Goal: Task Accomplishment & Management: Manage account settings

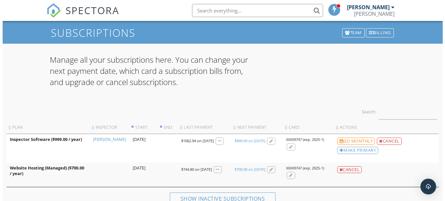
scroll to position [33, 0]
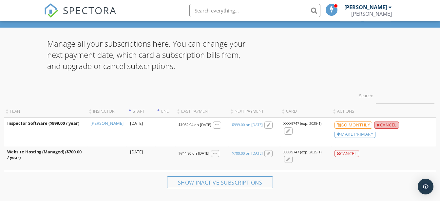
click at [379, 125] on div at bounding box center [379, 125] width 4 height 4
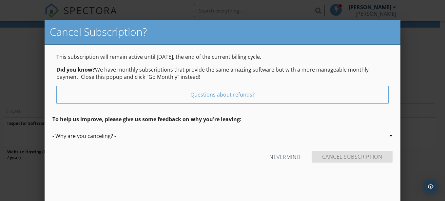
click at [74, 146] on form "▼ - Why are you canceling? - - Why are you canceling? - Temporary Being hired b…" at bounding box center [222, 147] width 340 height 39
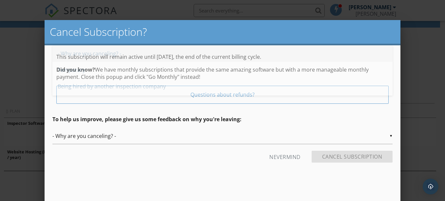
click at [119, 135] on input "- Why are you canceling? -" at bounding box center [222, 136] width 340 height 16
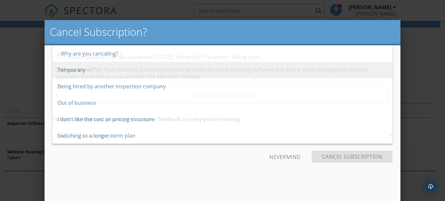
click at [90, 72] on span "Temporary" at bounding box center [222, 70] width 340 height 16
type input "Temporary"
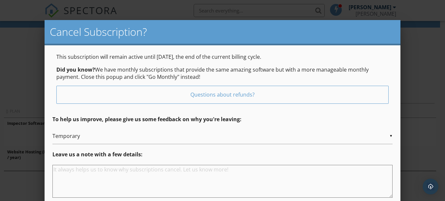
scroll to position [0, 0]
click at [62, 170] on textarea at bounding box center [222, 181] width 340 height 33
type textarea "I have taken a [DEMOGRAPHIC_DATA] job in a different field"
click at [391, 135] on input "Temporary" at bounding box center [222, 136] width 340 height 16
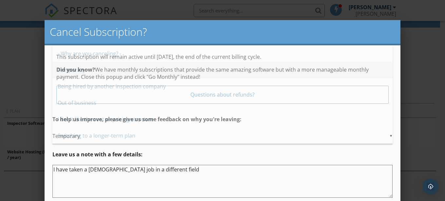
click at [163, 170] on textarea "I have taken a full time job in a different field" at bounding box center [222, 181] width 340 height 33
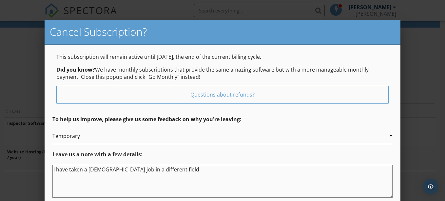
click at [256, 95] on div "Questions about refunds?" at bounding box center [223, 94] width 332 height 17
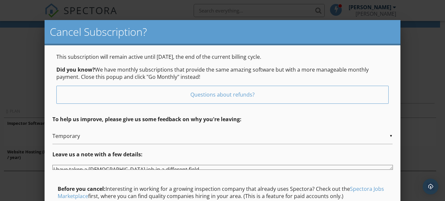
drag, startPoint x: 392, startPoint y: 196, endPoint x: 392, endPoint y: 168, distance: 28.2
click at [392, 168] on textarea "I have taken a full time job in a different field" at bounding box center [222, 167] width 341 height 5
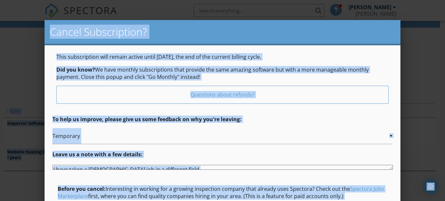
drag, startPoint x: 445, startPoint y: 80, endPoint x: 446, endPoint y: 87, distance: 7.0
click at [440, 87] on html "SPECTORA Gary James Gary James Role: Inspector Change Role Dashboard New Inspec…" at bounding box center [222, 134] width 445 height 335
drag, startPoint x: 446, startPoint y: 87, endPoint x: 387, endPoint y: 71, distance: 61.4
click at [387, 71] on p "Did you know? We have monthly subscriptions that provide the same amazing softw…" at bounding box center [222, 73] width 333 height 15
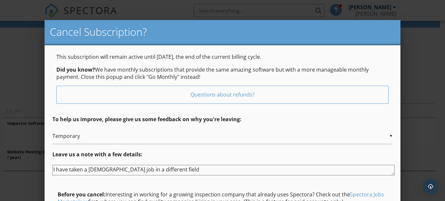
drag, startPoint x: 391, startPoint y: 168, endPoint x: 393, endPoint y: 174, distance: 5.8
click at [393, 174] on textarea "I have taken a full time job in a different field" at bounding box center [223, 170] width 342 height 10
drag, startPoint x: 0, startPoint y: 39, endPoint x: 6, endPoint y: 40, distance: 5.7
click at [6, 40] on div at bounding box center [222, 92] width 445 height 251
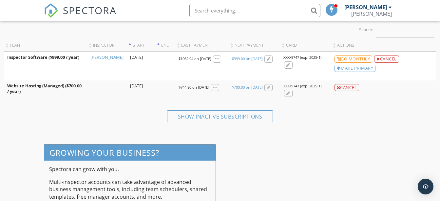
scroll to position [98, 0]
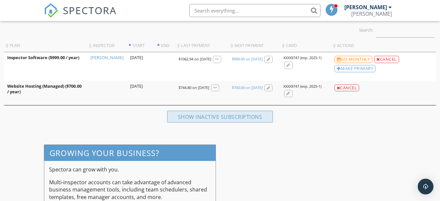
click at [215, 116] on div "Show inactive subscriptions" at bounding box center [220, 117] width 106 height 12
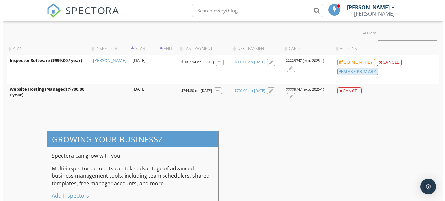
scroll to position [85, 0]
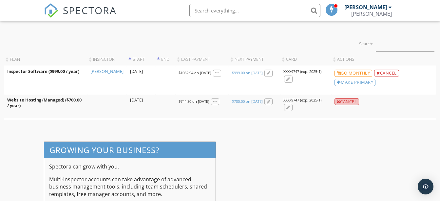
click at [337, 102] on div at bounding box center [339, 102] width 4 height 4
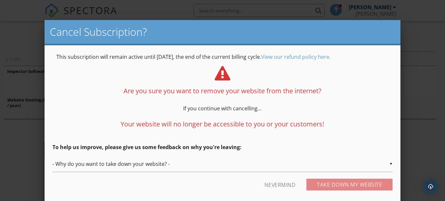
click at [172, 164] on input "- Why do you want to take down your website? -" at bounding box center [222, 164] width 340 height 16
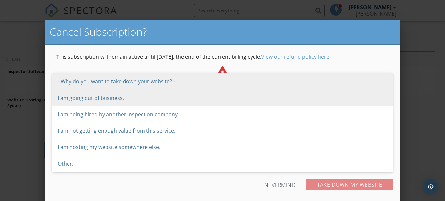
click at [86, 97] on span "I am going out of business." at bounding box center [222, 98] width 340 height 16
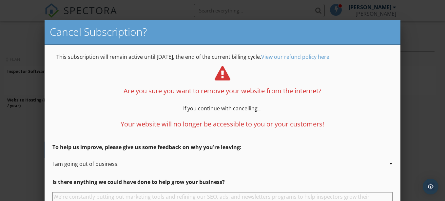
scroll to position [0, 0]
click at [414, 113] on div at bounding box center [222, 92] width 445 height 251
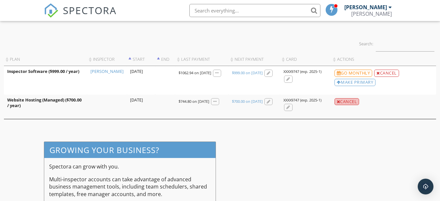
click at [338, 102] on div at bounding box center [339, 102] width 4 height 4
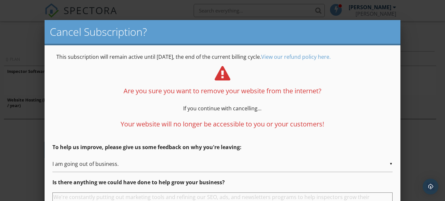
drag, startPoint x: 371, startPoint y: 196, endPoint x: 372, endPoint y: 163, distance: 32.8
click at [372, 163] on form "▼ I am going out of business. - Why do you want to take down your website? - I …" at bounding box center [222, 201] width 340 height 91
click at [354, 20] on div "Cancel Subscription?" at bounding box center [223, 32] width 356 height 25
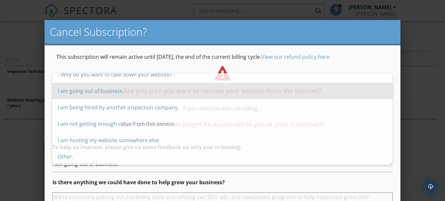
click at [221, 169] on input "I am going out of business." at bounding box center [222, 164] width 340 height 16
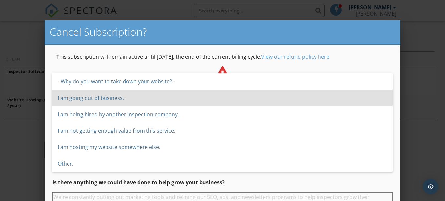
click at [227, 169] on span "Other." at bounding box center [222, 163] width 340 height 16
click at [235, 179] on p "Is there anything we could have done to help grow your business?" at bounding box center [222, 181] width 340 height 7
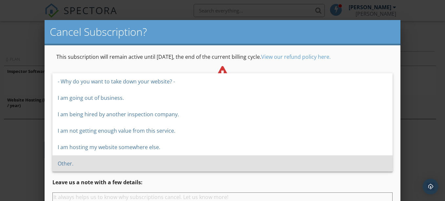
type input "Other."
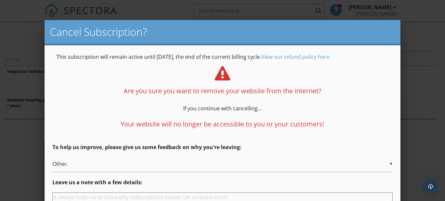
scroll to position [34, 0]
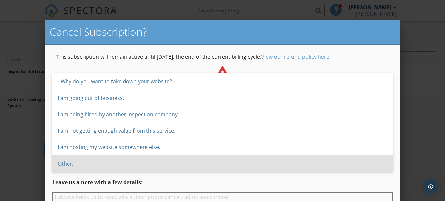
click at [217, 168] on div "▼ Other. - Why do you want to take down your website? - I am going out of busin…" at bounding box center [222, 164] width 340 height 16
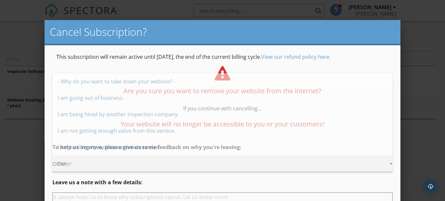
click at [217, 168] on span "Other." at bounding box center [222, 163] width 340 height 16
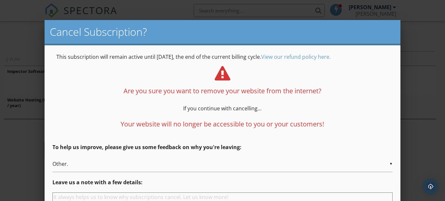
scroll to position [0, 0]
click at [391, 163] on input "Other." at bounding box center [222, 164] width 340 height 16
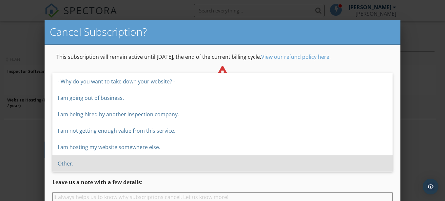
click at [392, 163] on span "Other." at bounding box center [222, 163] width 340 height 16
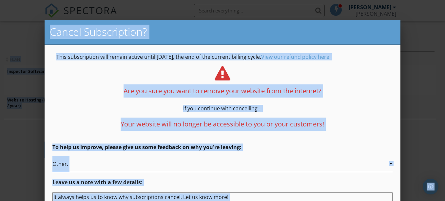
drag, startPoint x: 445, startPoint y: 62, endPoint x: 446, endPoint y: 84, distance: 21.7
click at [440, 84] on html "SPECTORA Gary James Gary James Role: Inspector Change Role Dashboard New Inspec…" at bounding box center [222, 74] width 445 height 318
drag, startPoint x: 446, startPoint y: 84, endPoint x: 412, endPoint y: 103, distance: 39.5
click at [412, 103] on div at bounding box center [222, 92] width 445 height 251
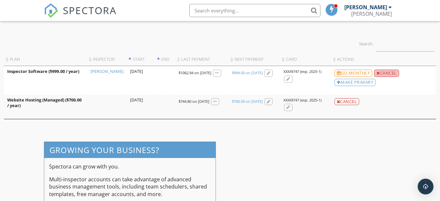
click at [388, 72] on div "Cancel" at bounding box center [387, 73] width 25 height 7
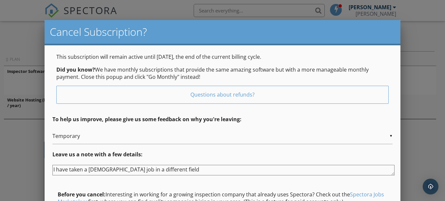
drag, startPoint x: 162, startPoint y: 169, endPoint x: 52, endPoint y: 167, distance: 109.9
click at [52, 167] on textarea "I have taken a full time job in a different field" at bounding box center [223, 170] width 342 height 10
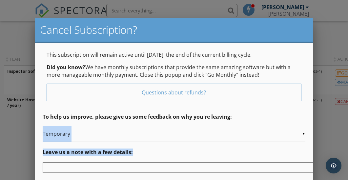
drag, startPoint x: 273, startPoint y: 145, endPoint x: 276, endPoint y: 132, distance: 13.1
click at [276, 132] on form "▼ Temporary - Why are you canceling? - Temporary Being hired by another inspect…" at bounding box center [174, 182] width 263 height 112
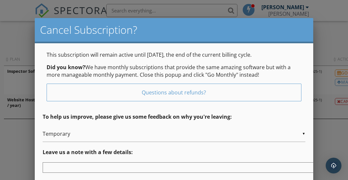
click at [152, 130] on input "Temporary" at bounding box center [174, 134] width 263 height 16
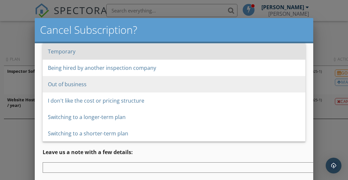
click at [76, 87] on span "Out of business" at bounding box center [174, 84] width 263 height 16
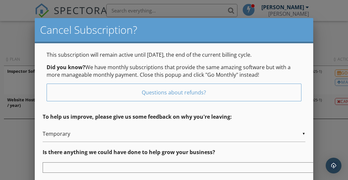
type input "Out of business"
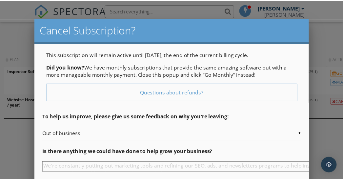
scroll to position [0, 0]
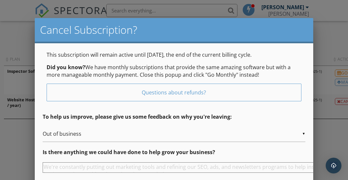
click at [56, 170] on textarea at bounding box center [214, 167] width 342 height 10
type textarea "no"
click at [336, 135] on div at bounding box center [174, 79] width 348 height 225
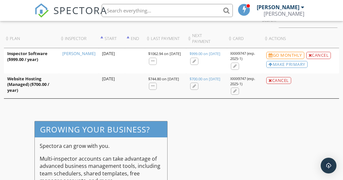
scroll to position [117, 0]
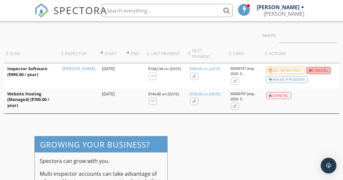
click at [310, 69] on div at bounding box center [311, 71] width 4 height 4
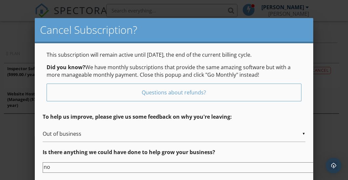
click at [308, 158] on div "This subscription will remain active until 10/11/2025, the end of the current b…" at bounding box center [174, 144] width 278 height 202
click at [324, 48] on div at bounding box center [174, 79] width 348 height 225
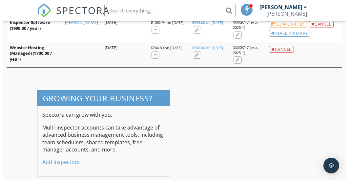
scroll to position [167, 0]
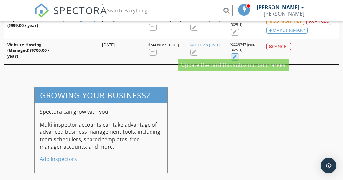
click at [233, 55] on div at bounding box center [235, 57] width 4 height 4
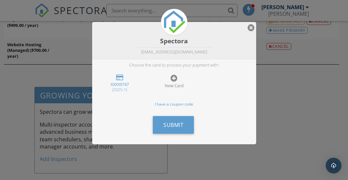
click at [125, 84] on div "XXXX9747" at bounding box center [119, 84] width 41 height 5
click at [252, 27] on div at bounding box center [251, 28] width 7 height 8
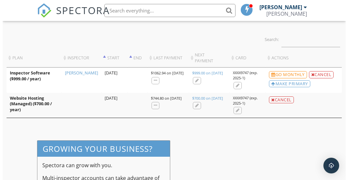
scroll to position [97, 0]
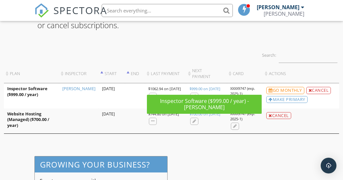
click at [194, 86] on div "$999.00 on [DATE]" at bounding box center [205, 88] width 31 height 5
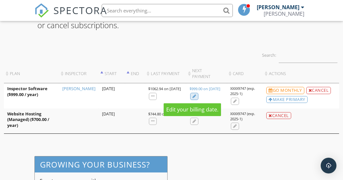
click at [193, 96] on div at bounding box center [195, 96] width 4 height 4
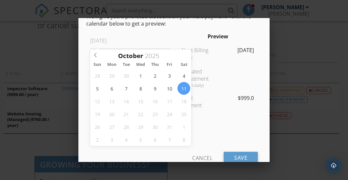
scroll to position [87, 0]
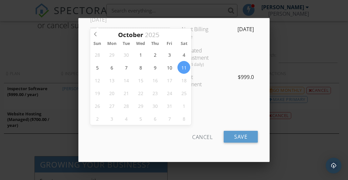
click at [202, 136] on div "Cancel" at bounding box center [202, 137] width 20 height 12
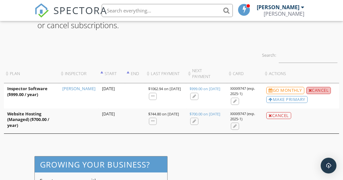
click at [310, 89] on div at bounding box center [311, 91] width 4 height 4
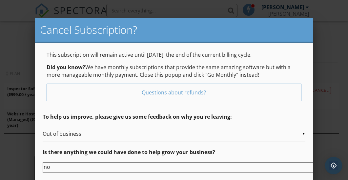
click at [334, 165] on img "Open Intercom Messenger" at bounding box center [333, 165] width 9 height 9
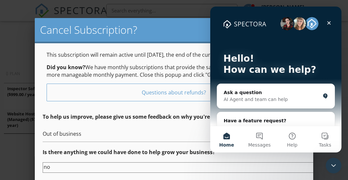
scroll to position [0, 0]
click at [232, 99] on div "AI Agent and team can help" at bounding box center [272, 99] width 96 height 7
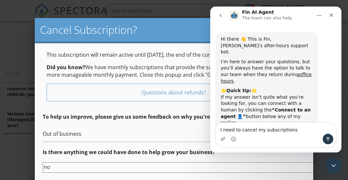
type textarea "I need to cancel my subscriptions"
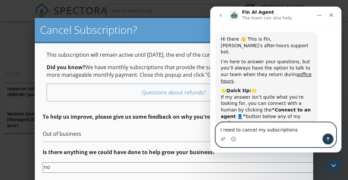
click at [331, 140] on button "Send a message…" at bounding box center [328, 139] width 10 height 10
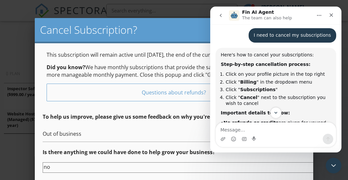
scroll to position [165, 0]
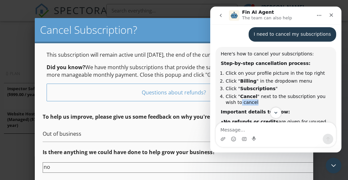
drag, startPoint x: 338, startPoint y: 78, endPoint x: 339, endPoint y: 85, distance: 6.7
click at [339, 85] on div "Hi there 👋 This is Fin, Spectora's after-hours support bot. I’m here to answer …" at bounding box center [275, 76] width 131 height 105
drag, startPoint x: 339, startPoint y: 85, endPoint x: 320, endPoint y: 90, distance: 19.3
click at [320, 109] on div "Important details to know:" at bounding box center [276, 112] width 110 height 7
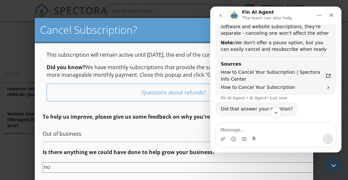
scroll to position [361, 0]
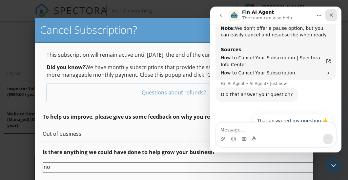
click at [333, 15] on icon "Close" at bounding box center [331, 14] width 5 height 5
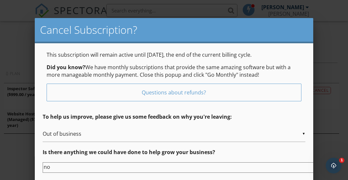
scroll to position [355, 0]
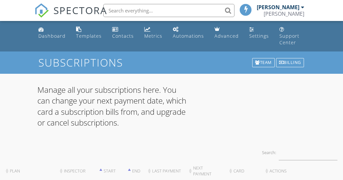
click at [249, 10] on span at bounding box center [246, 9] width 7 height 5
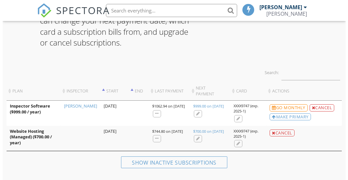
scroll to position [98, 0]
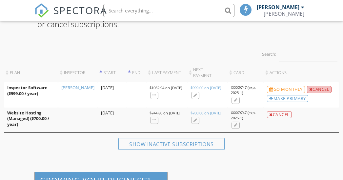
click at [321, 86] on div "Cancel" at bounding box center [319, 89] width 25 height 7
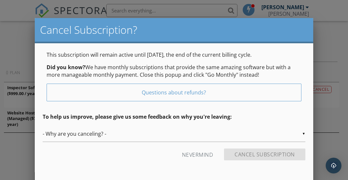
click at [110, 134] on input "- Why are you canceling? -" at bounding box center [174, 134] width 263 height 16
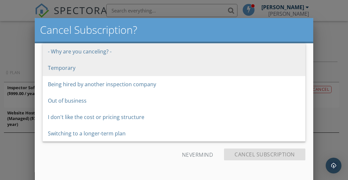
click at [70, 69] on span "Temporary" at bounding box center [174, 68] width 263 height 16
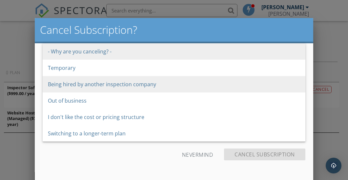
type input "Temporary"
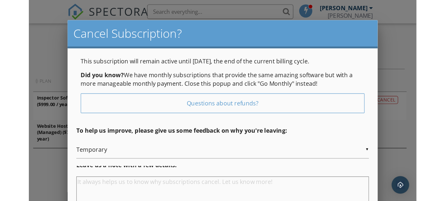
scroll to position [0, 0]
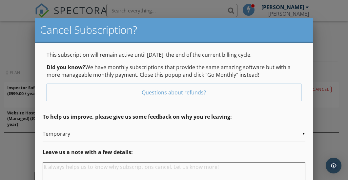
click at [62, 171] on textarea at bounding box center [174, 178] width 263 height 33
click at [264, 140] on input "Temporary" at bounding box center [174, 134] width 263 height 16
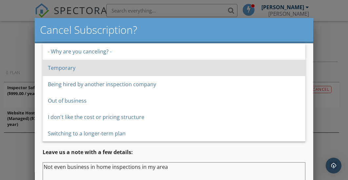
click at [266, 154] on p "Leave us a note with a few details:" at bounding box center [174, 152] width 263 height 7
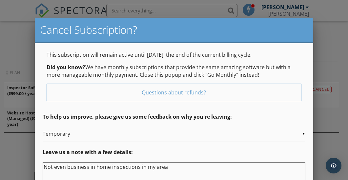
click at [93, 152] on p "Leave us a note with a few details:" at bounding box center [174, 152] width 263 height 7
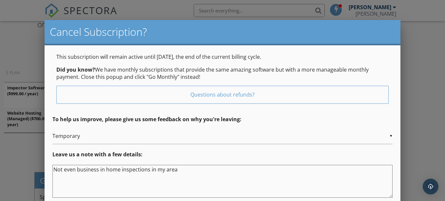
click at [174, 171] on textarea "Not even business in home inspections in my area" at bounding box center [222, 181] width 340 height 33
click at [175, 170] on textarea "Not even business in home inspections in my area" at bounding box center [222, 181] width 340 height 33
type textarea "N"
type textarea "Not enough home inspections in my area at this time."
click at [301, 154] on p "Leave us a note with a few details:" at bounding box center [222, 154] width 340 height 7
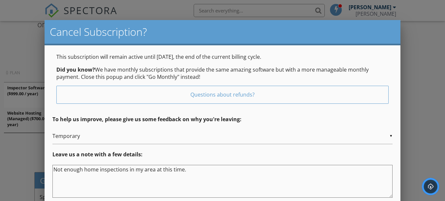
click at [348, 180] on img "Open Intercom Messenger" at bounding box center [431, 186] width 9 height 9
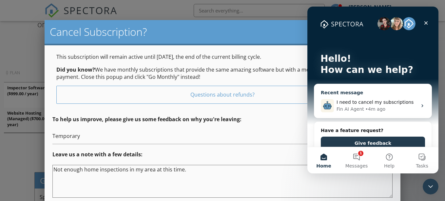
click at [348, 106] on icon "Intercom messenger" at bounding box center [423, 105] width 2 height 3
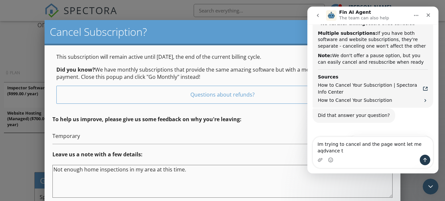
scroll to position [340, 0]
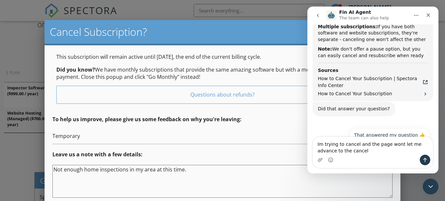
click at [346, 151] on textarea "Im trying to cancel and the page wont let me advance to the cancel" at bounding box center [373, 146] width 120 height 18
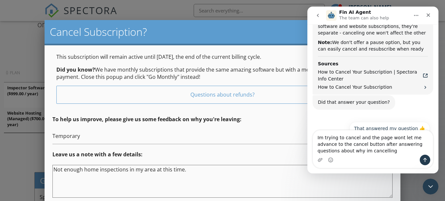
type textarea "Im trying to cancel and the page wont let me advance to the cancel button after…"
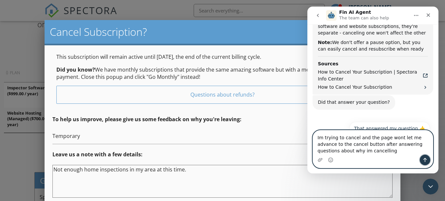
click at [348, 159] on button "Send a message…" at bounding box center [425, 159] width 10 height 10
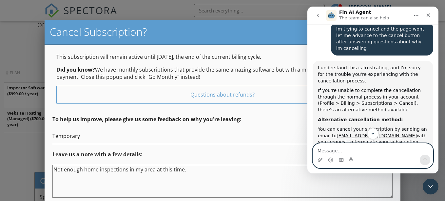
scroll to position [441, 0]
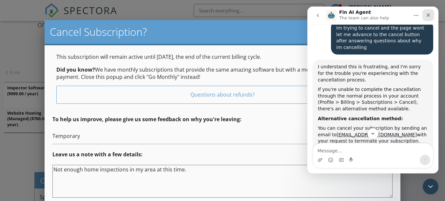
click at [348, 13] on icon "Close" at bounding box center [428, 14] width 5 height 5
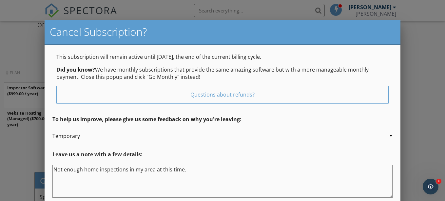
scroll to position [606, 0]
click at [348, 180] on icon "Open Intercom Messenger" at bounding box center [430, 185] width 11 height 11
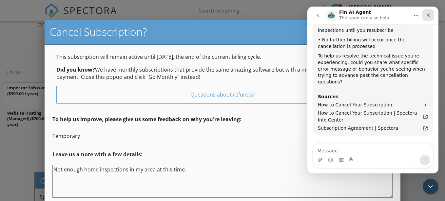
click at [348, 15] on icon "Close" at bounding box center [428, 14] width 5 height 5
